Goal: Transaction & Acquisition: Book appointment/travel/reservation

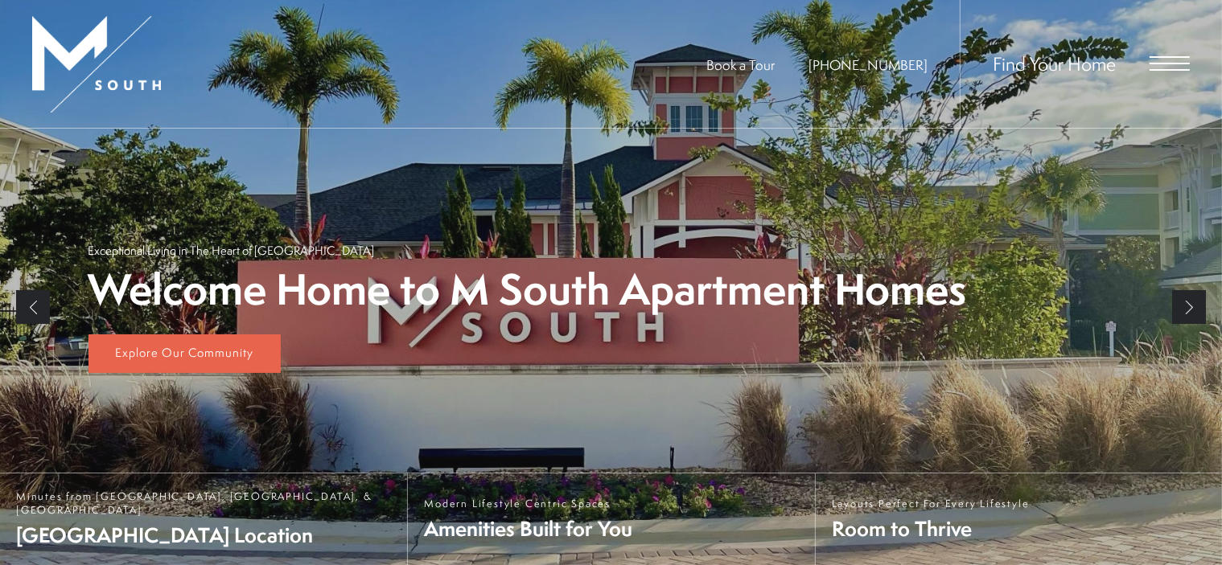
click at [1151, 56] on span "Open Menu" at bounding box center [1169, 57] width 40 height 2
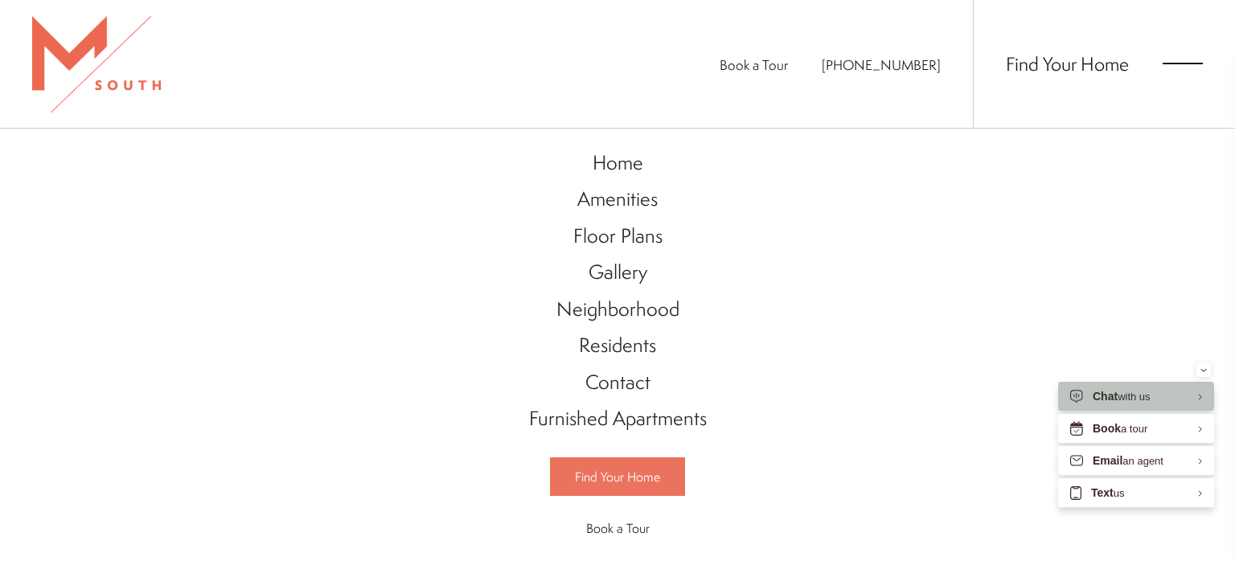
click at [616, 478] on span "Find Your Home" at bounding box center [617, 477] width 85 height 18
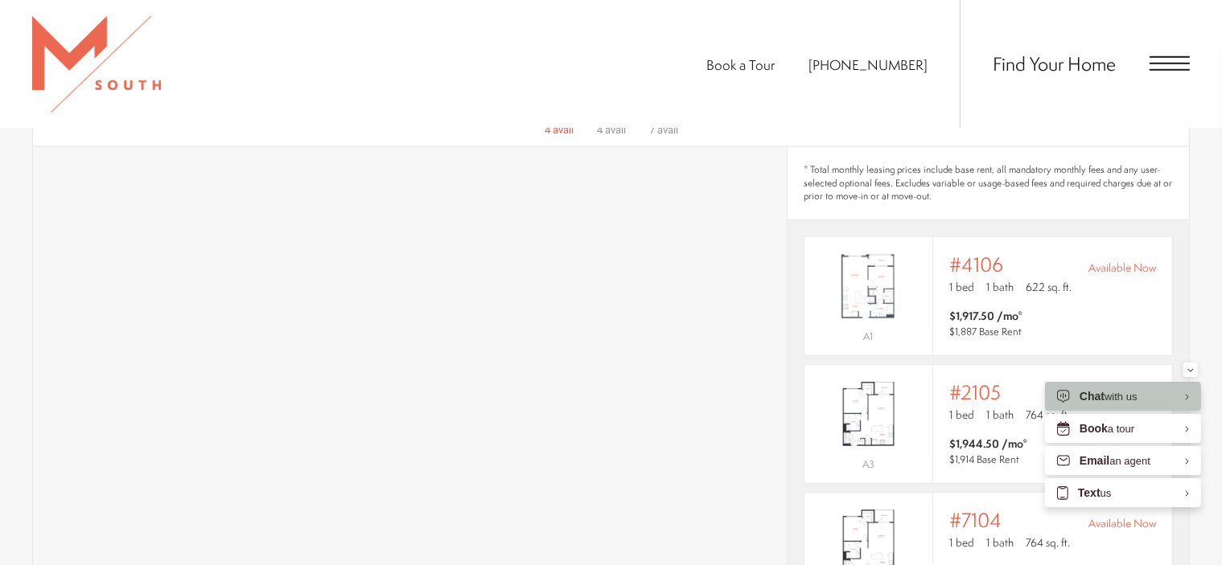
scroll to position [1023, 0]
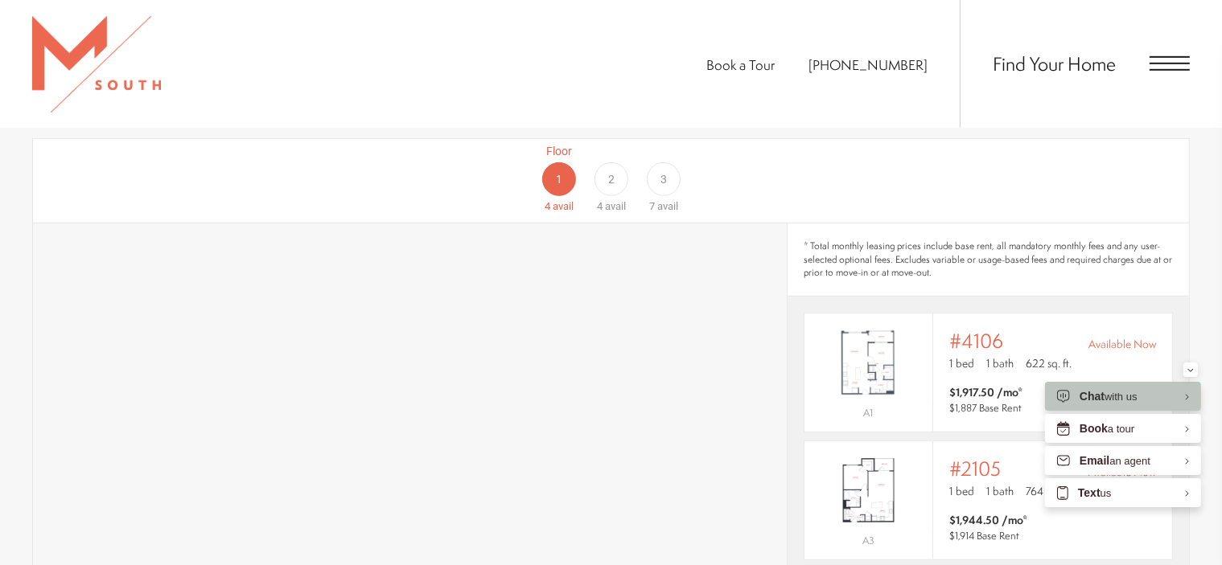
click at [602, 166] on div "2" at bounding box center [611, 179] width 34 height 34
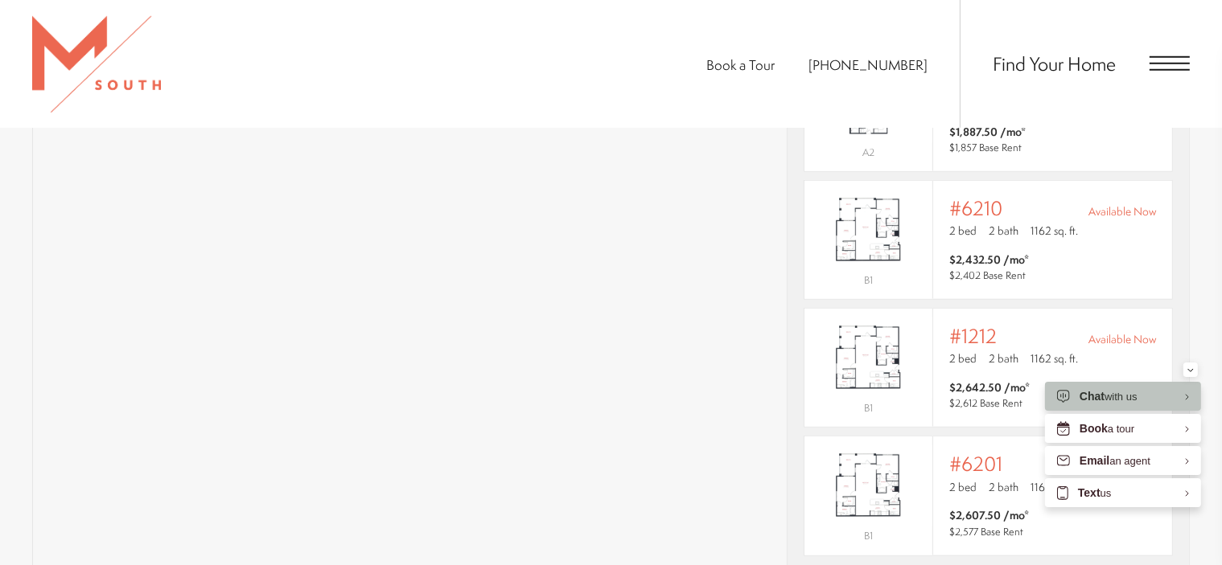
scroll to position [1309, 0]
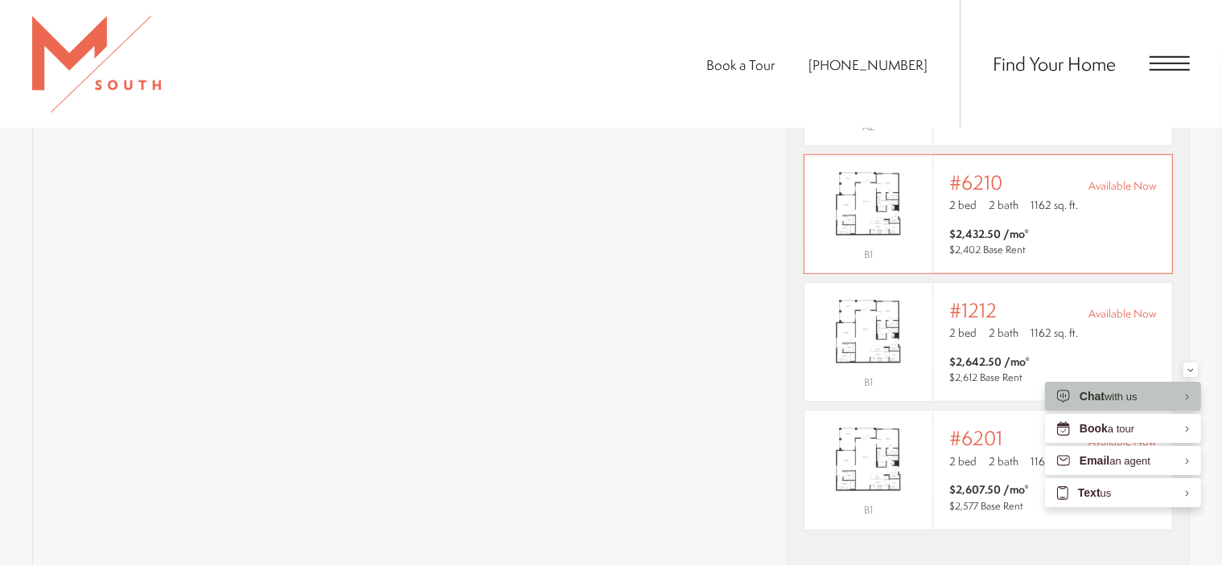
click at [1090, 197] on div "2 bed 2 bath 1162 sq. ft." at bounding box center [1052, 206] width 207 height 19
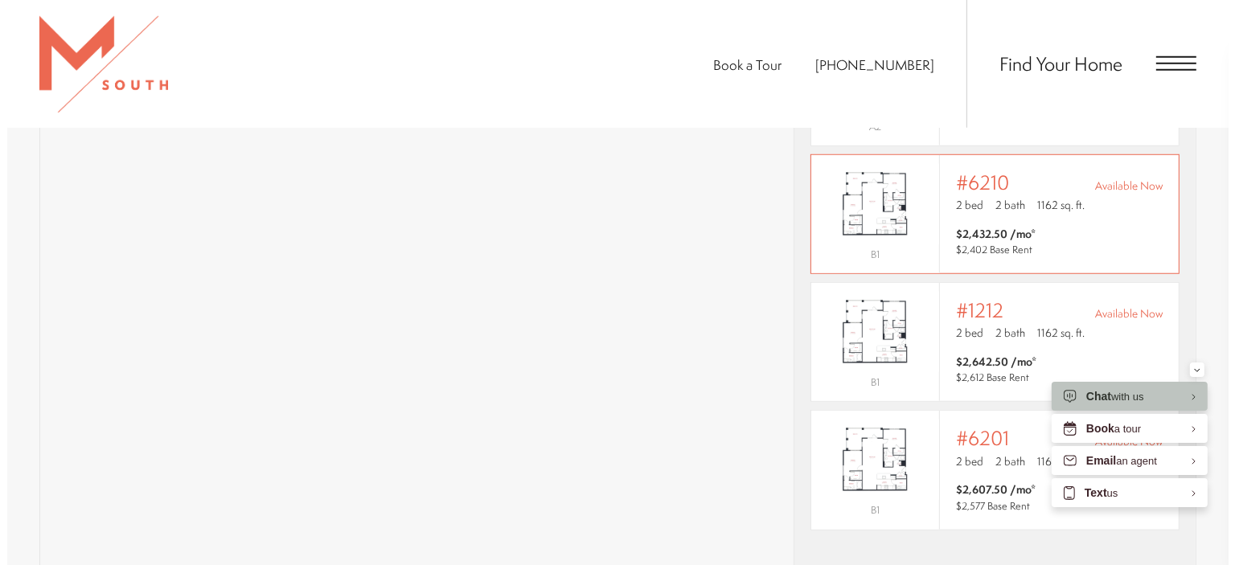
scroll to position [0, 0]
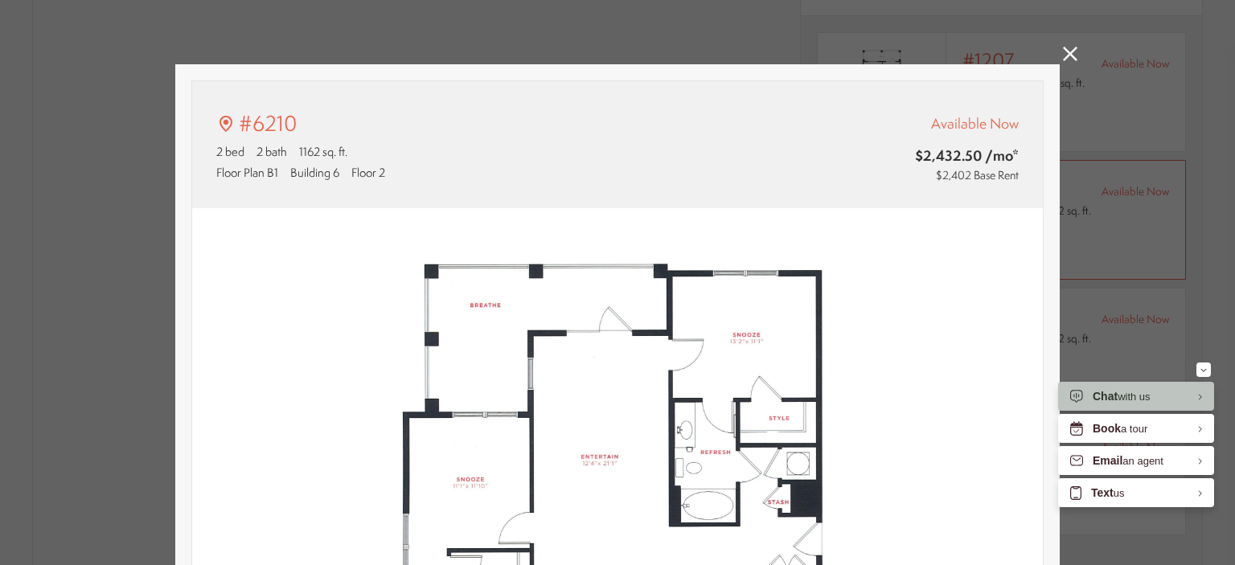
type input "**********"
click at [940, 268] on img at bounding box center [617, 475] width 851 height 534
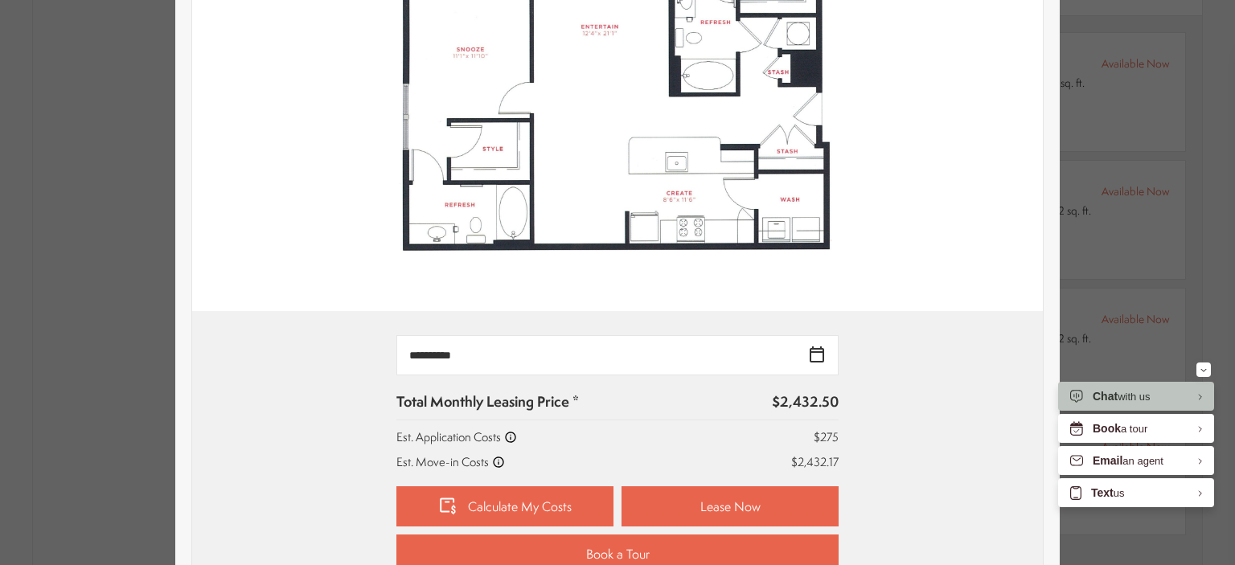
scroll to position [611, 0]
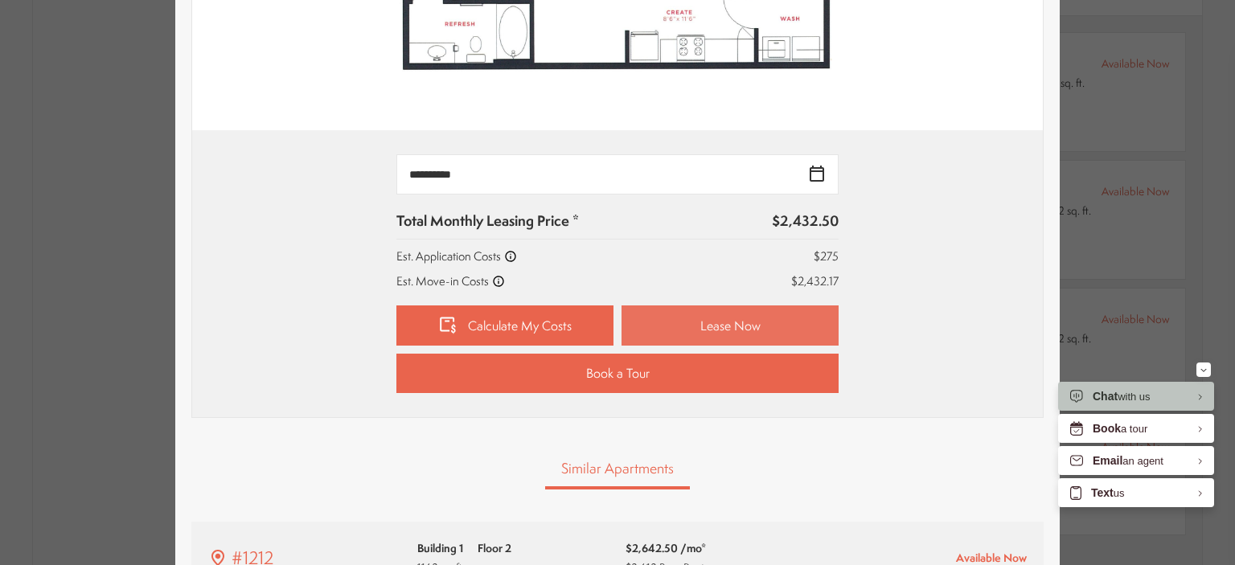
click at [663, 329] on link "Lease Now" at bounding box center [730, 326] width 217 height 40
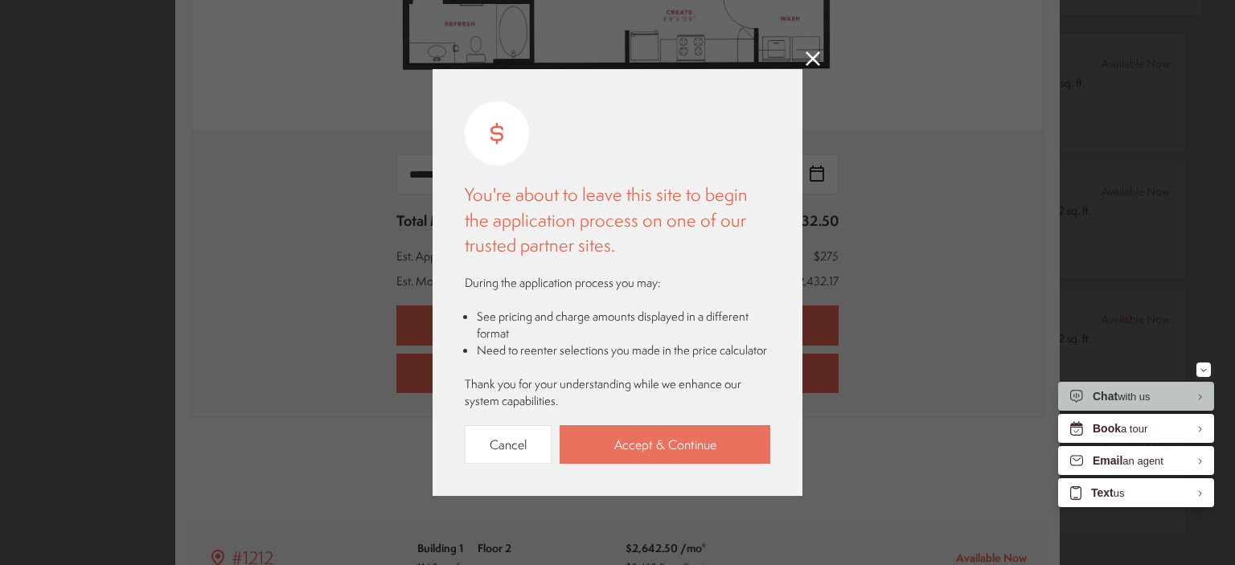
click at [605, 437] on link "Accept & Continue" at bounding box center [665, 444] width 211 height 39
